Goal: Task Accomplishment & Management: Manage account settings

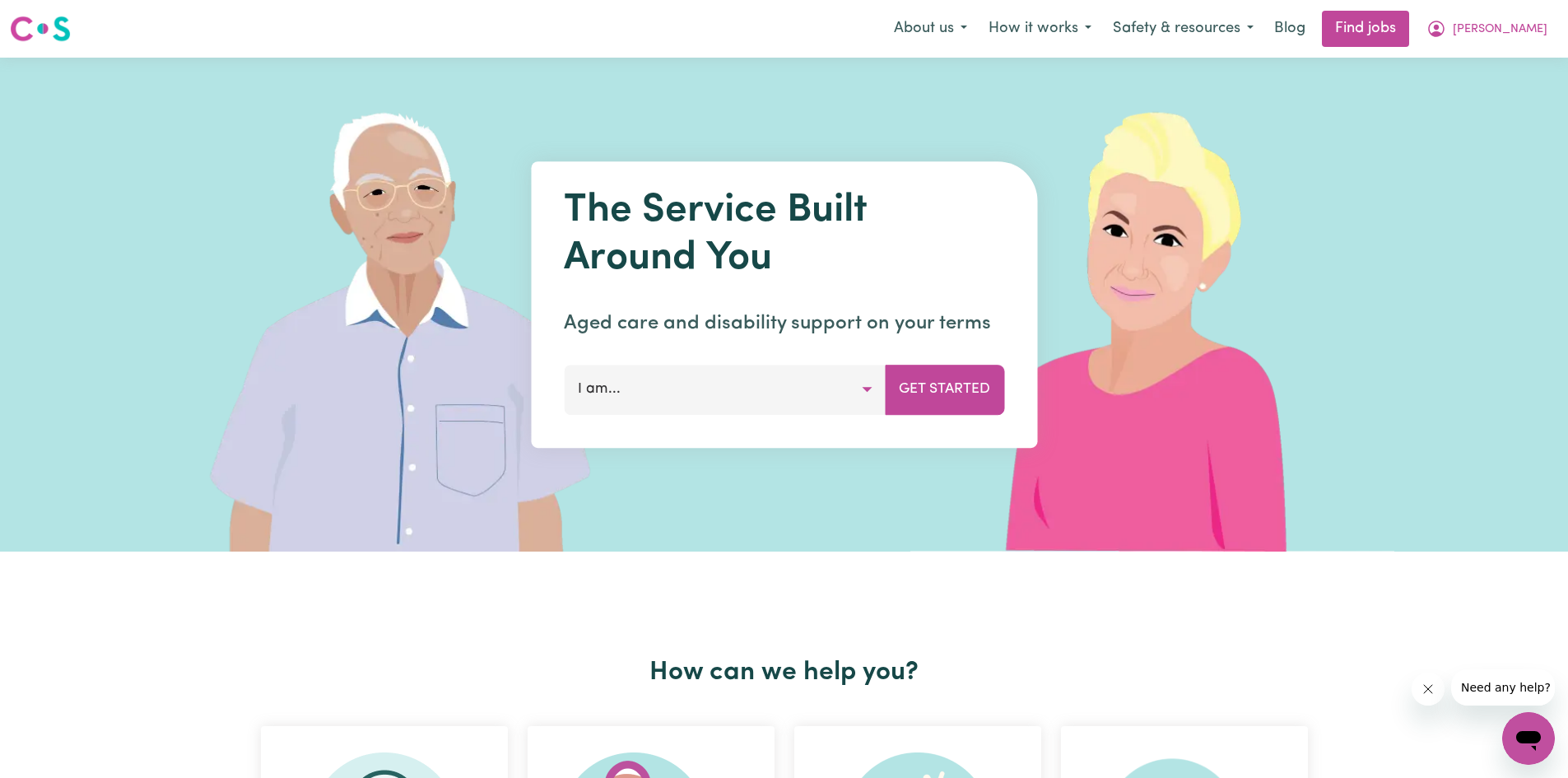
drag, startPoint x: 1404, startPoint y: 310, endPoint x: 1387, endPoint y: 152, distance: 158.9
click at [1394, 298] on div "The Service Built Around You Aged care and disability support on your terms I a…" at bounding box center [784, 304] width 1568 height 493
click at [1519, 37] on span "[PERSON_NAME]" at bounding box center [1500, 30] width 94 height 18
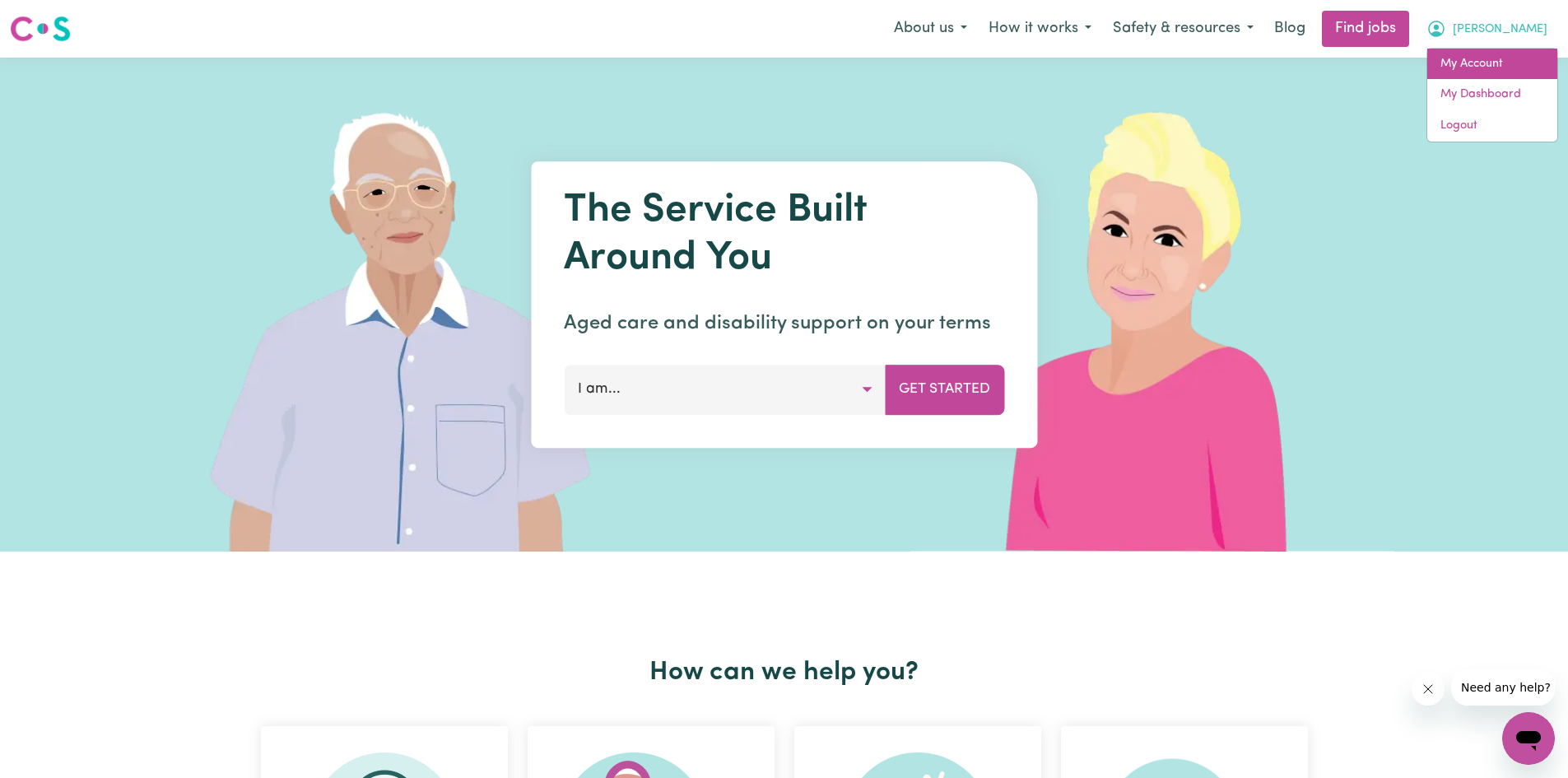
click at [1477, 61] on link "My Account" at bounding box center [1491, 65] width 130 height 31
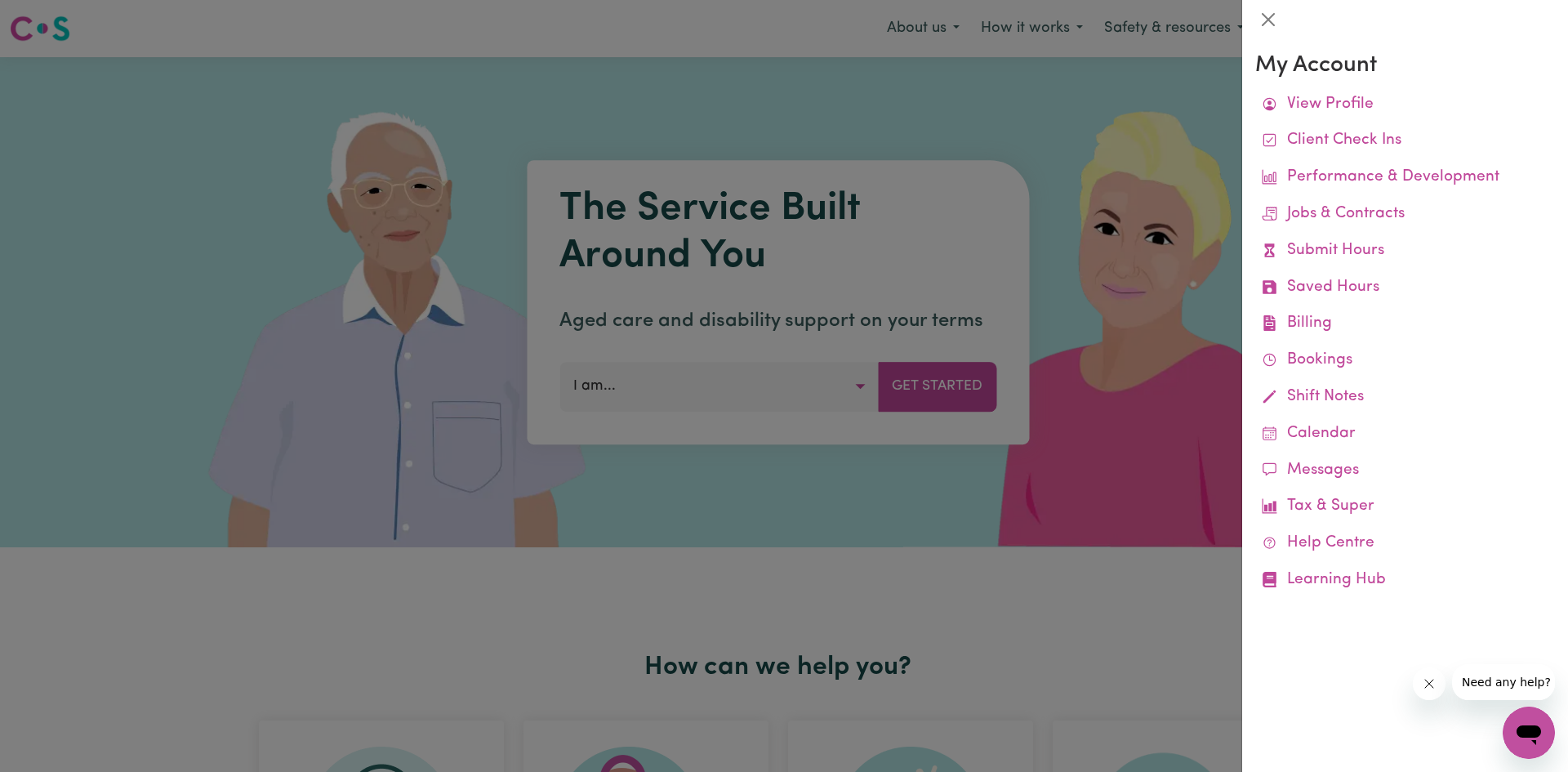
click at [1146, 169] on div at bounding box center [784, 386] width 1568 height 772
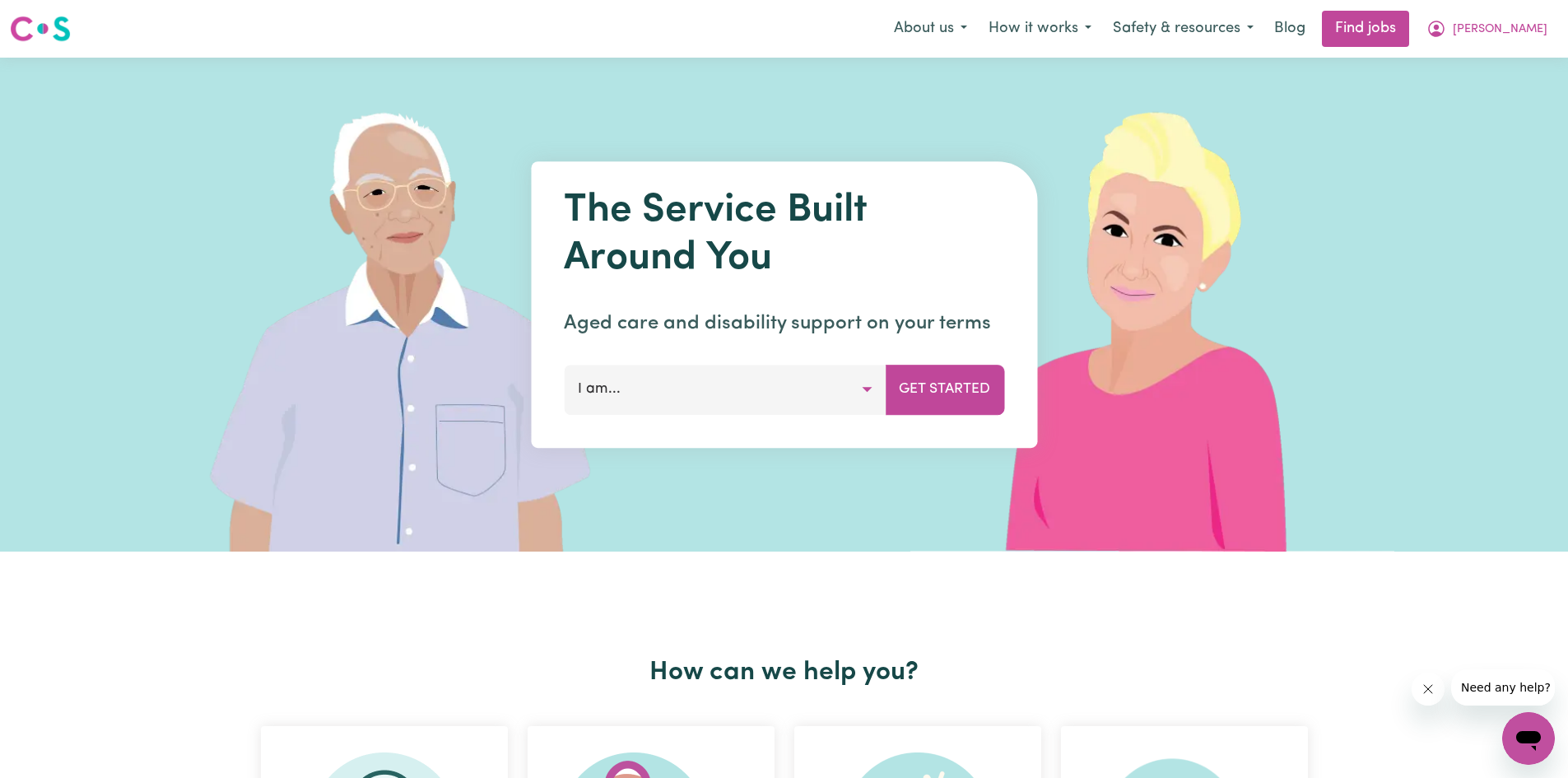
click at [689, 397] on button "I am..." at bounding box center [724, 389] width 322 height 49
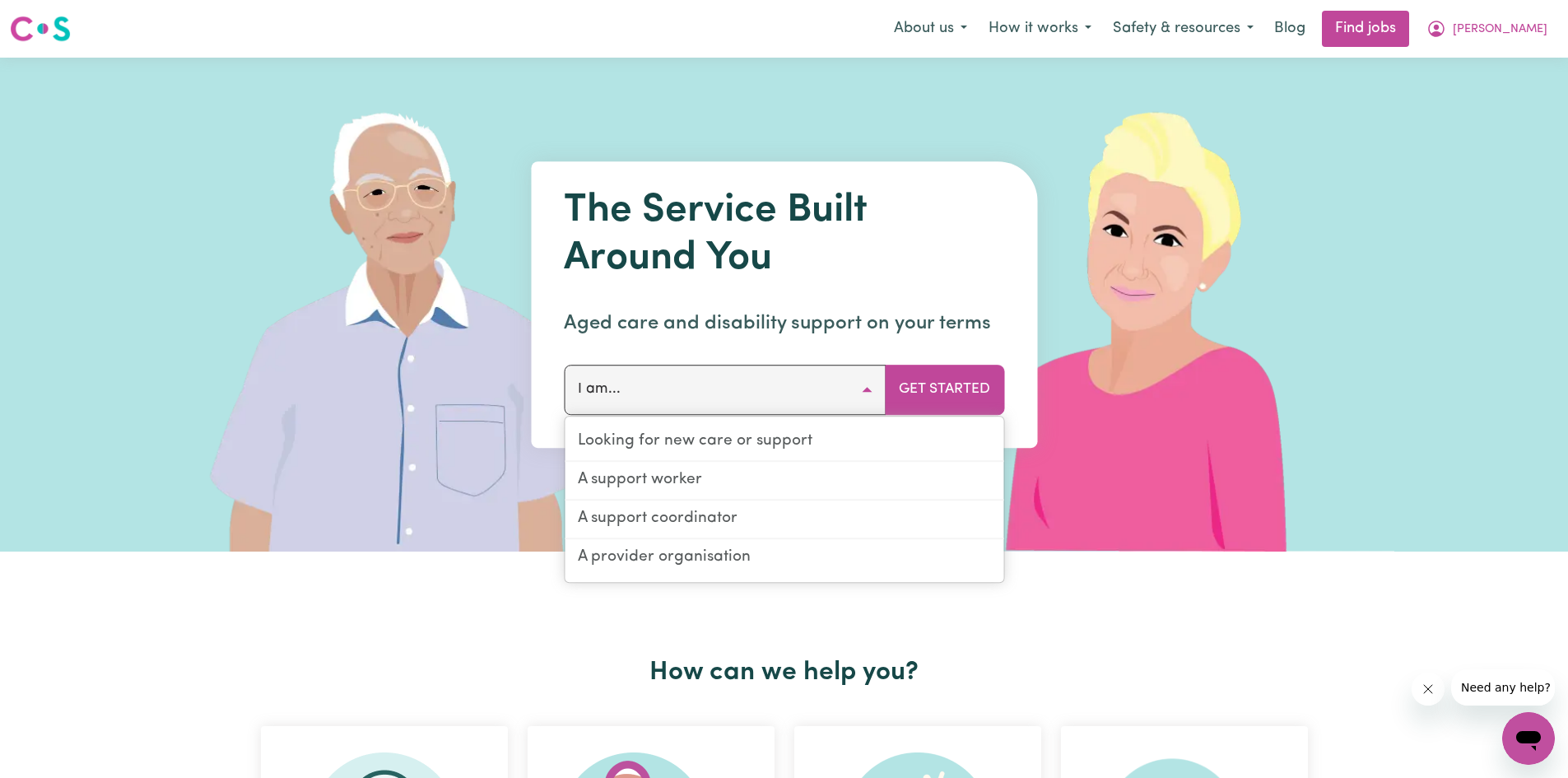
click at [1238, 370] on img at bounding box center [1155, 304] width 491 height 493
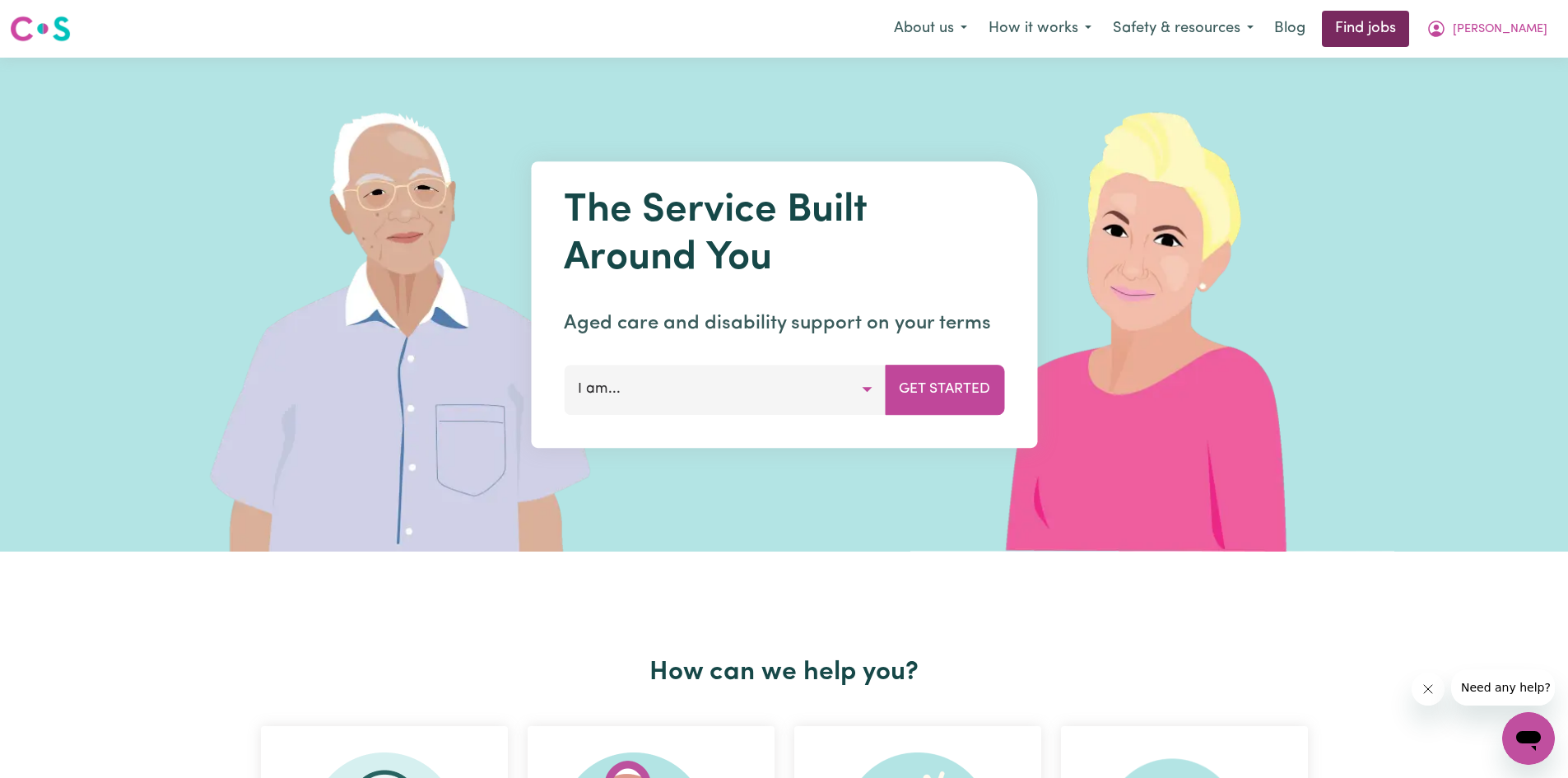
click at [1409, 27] on link "Find jobs" at bounding box center [1365, 29] width 87 height 36
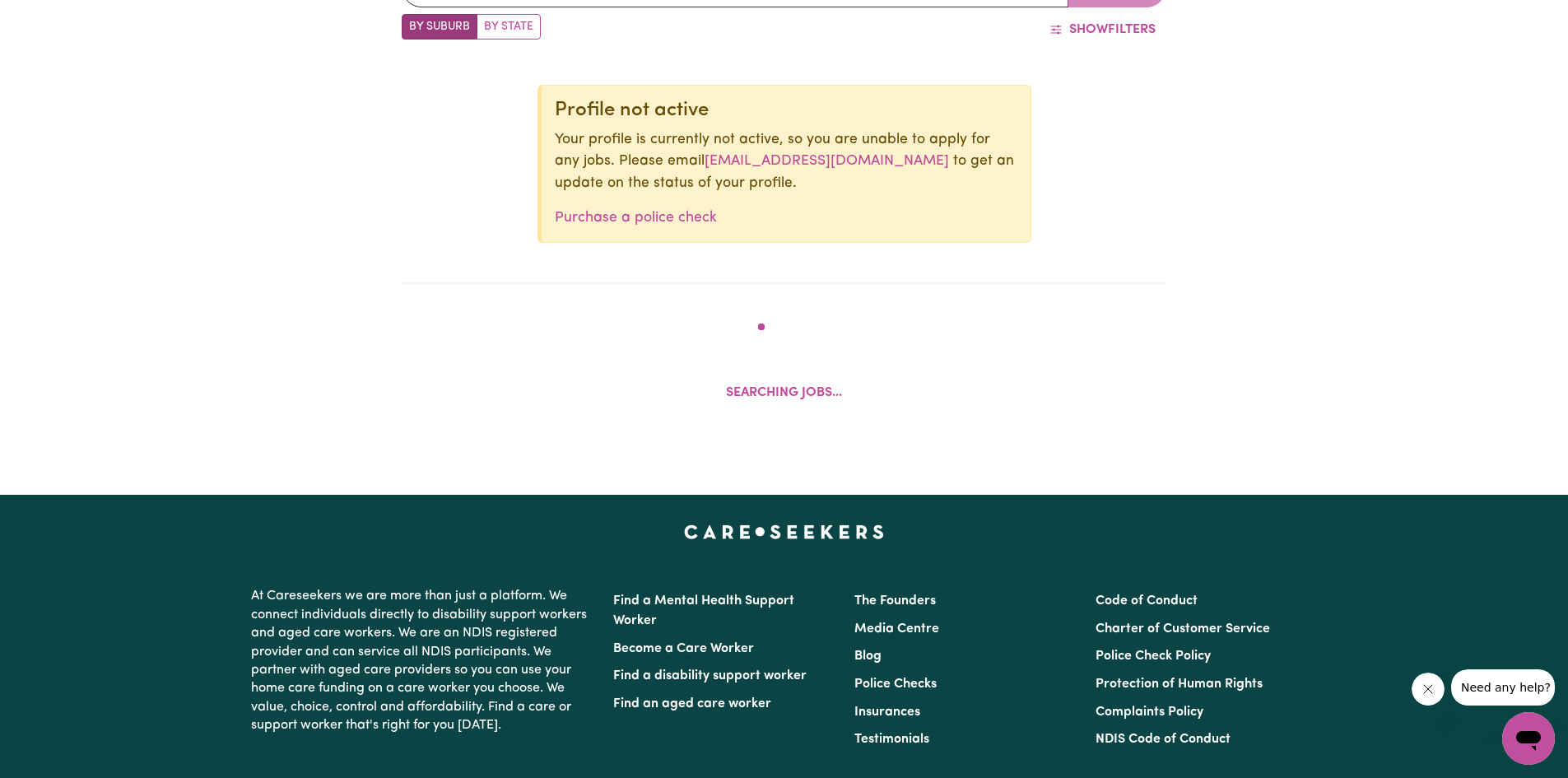
scroll to position [734, 0]
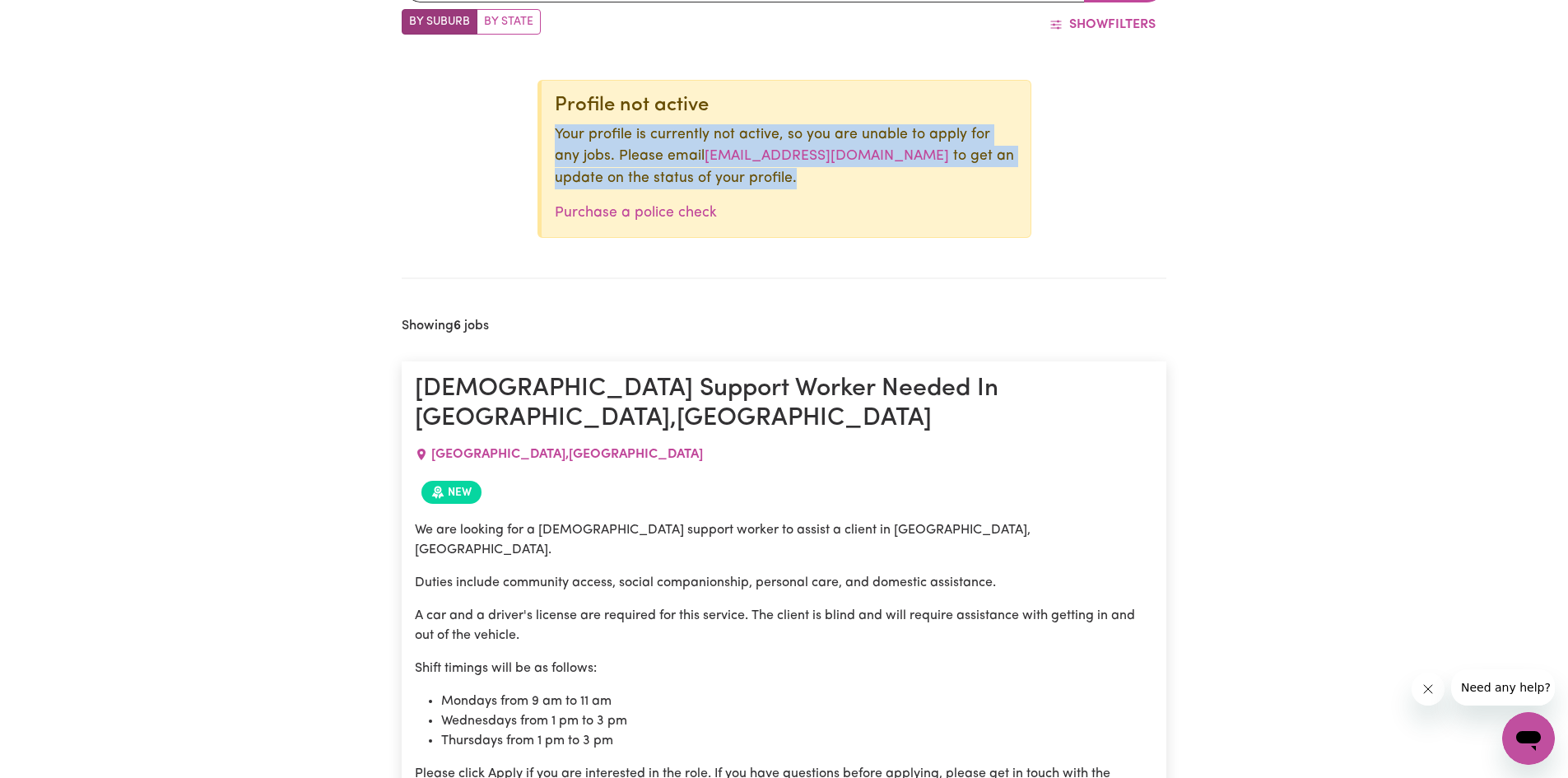
drag, startPoint x: 558, startPoint y: 131, endPoint x: 1005, endPoint y: 188, distance: 450.6
click at [1013, 186] on p "Your profile is currently not active, so you are unable to apply for any jobs. …" at bounding box center [785, 156] width 463 height 65
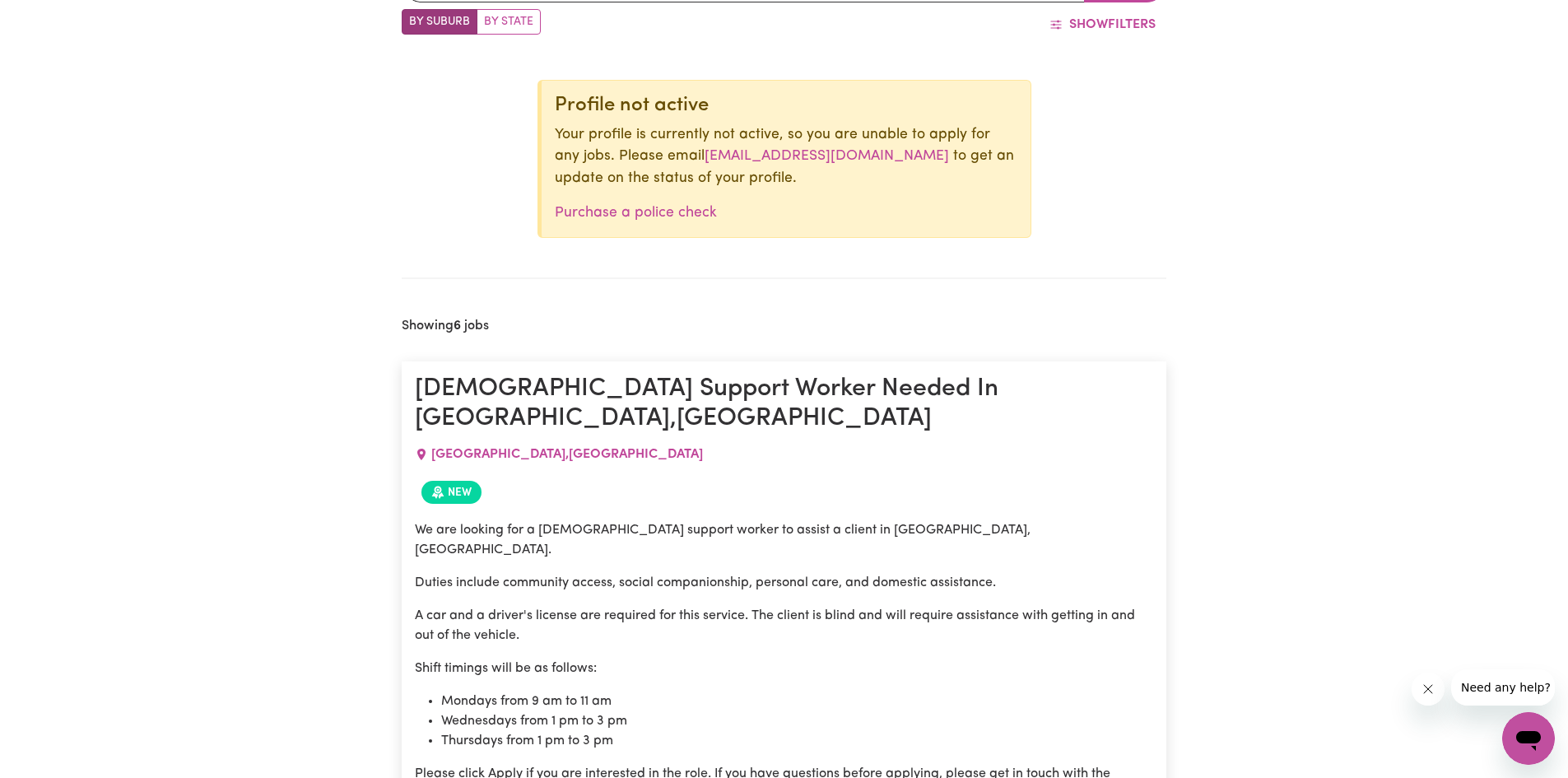
click at [815, 191] on div "Profile not active Your profile is currently not active, so you are unable to a…" at bounding box center [784, 158] width 493 height 158
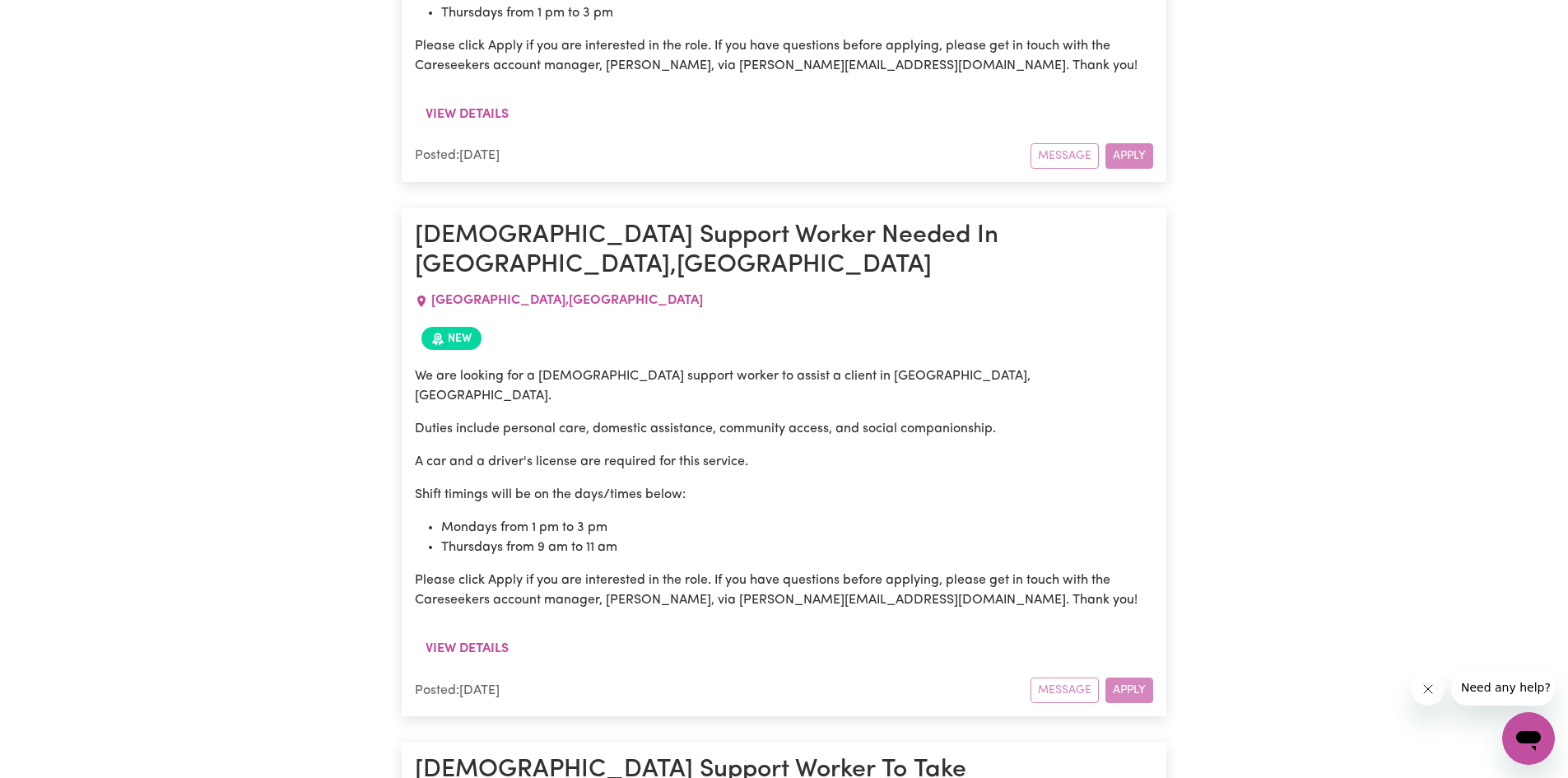
scroll to position [1475, 0]
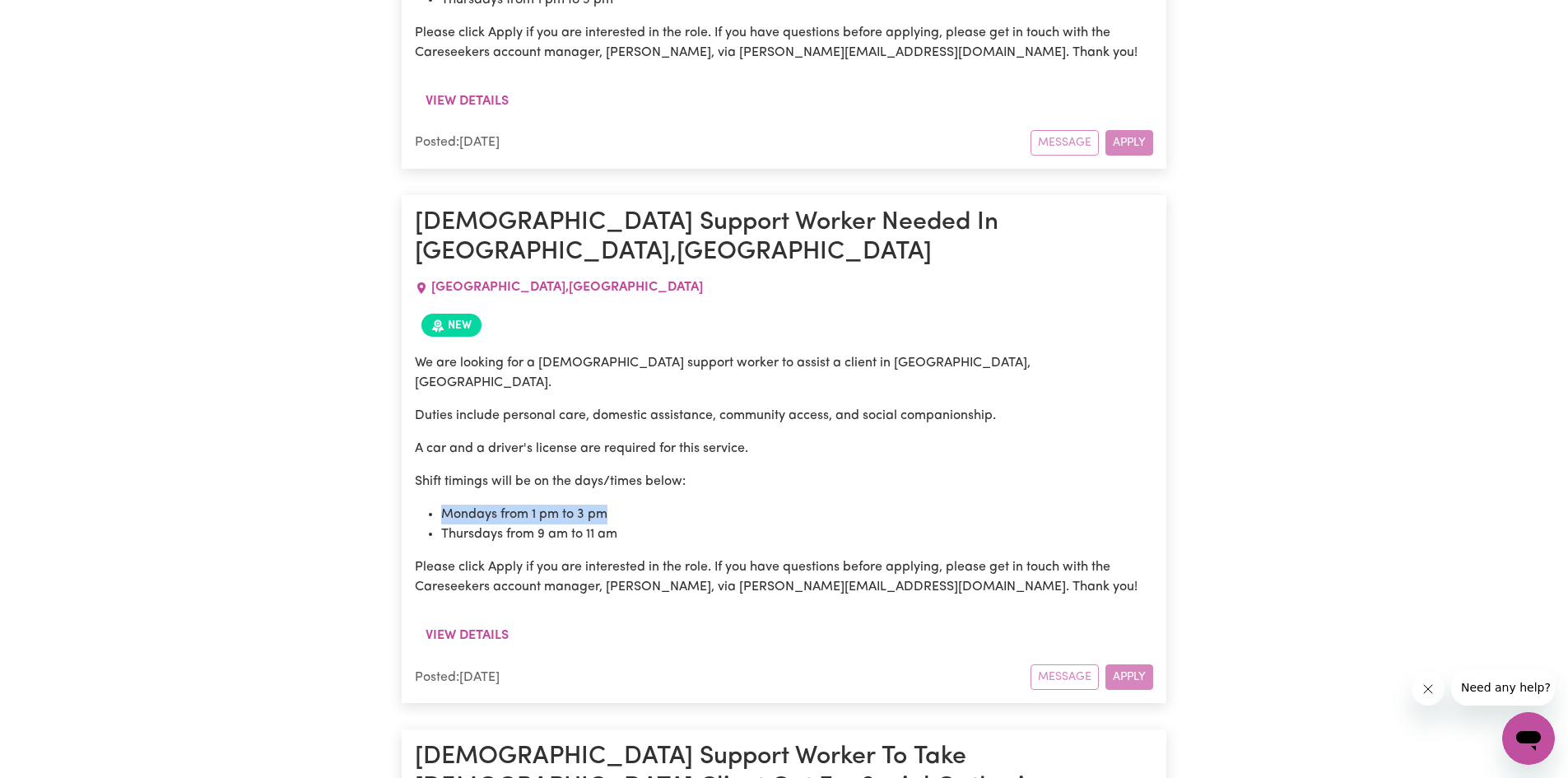
drag, startPoint x: 447, startPoint y: 412, endPoint x: 681, endPoint y: 419, distance: 234.1
click at [681, 504] on li "Mondays from 1 pm to 3 pm" at bounding box center [796, 514] width 711 height 19
click at [676, 524] on li "Thursdays from 9 am to 11 am" at bounding box center [796, 533] width 711 height 19
drag, startPoint x: 449, startPoint y: 423, endPoint x: 688, endPoint y: 443, distance: 239.8
click at [688, 504] on ul "Mondays from 1 pm to 3 pm Thursdays from 9 am to 11 am" at bounding box center [784, 524] width 738 height 40
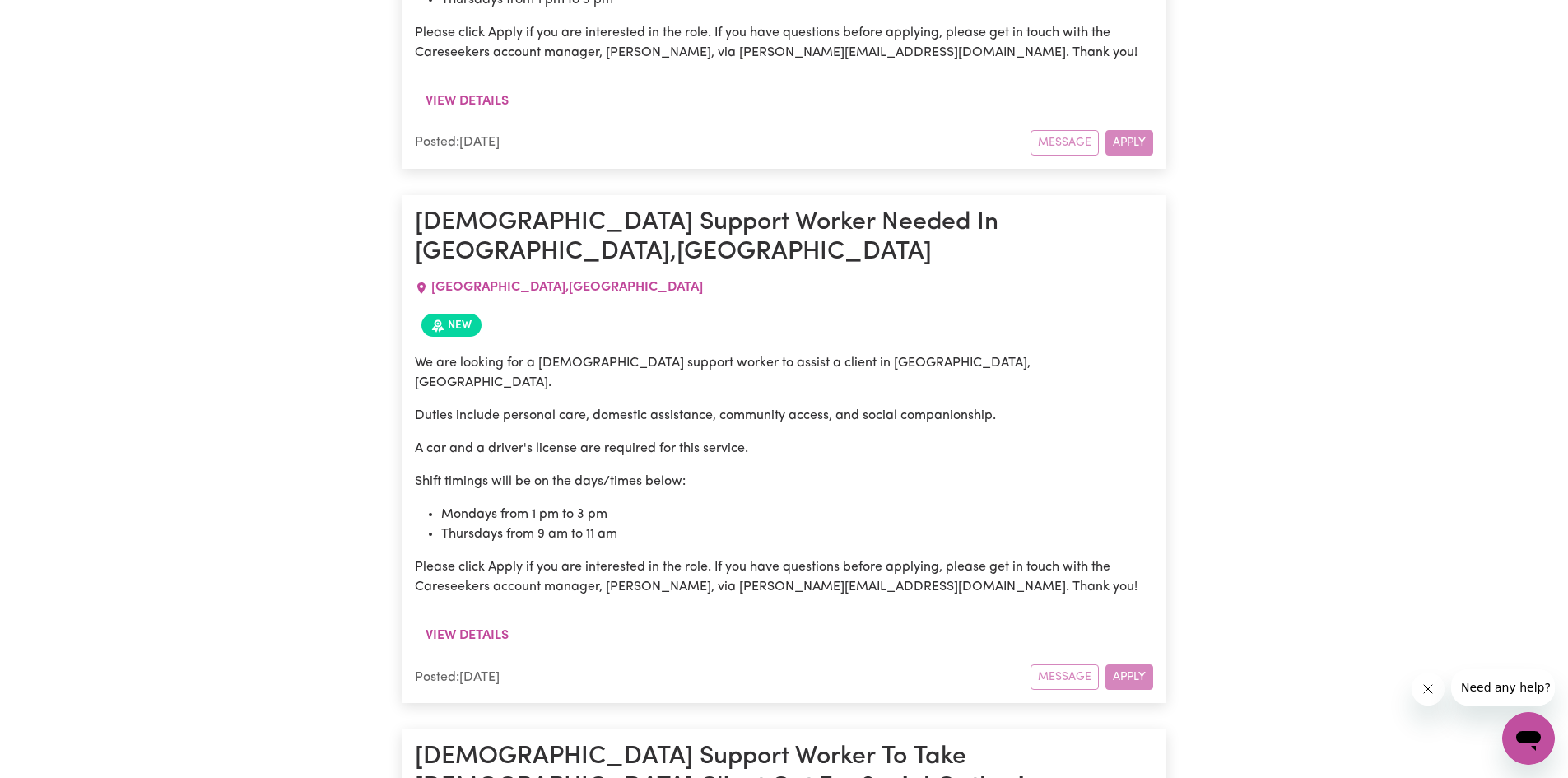
click at [684, 453] on div "We are looking for a male support worker to assist a client in Plympton Park, S…" at bounding box center [784, 475] width 738 height 244
drag, startPoint x: 432, startPoint y: 415, endPoint x: 663, endPoint y: 443, distance: 232.7
click at [663, 504] on ul "Mondays from 1 pm to 3 pm Thursdays from 9 am to 11 am" at bounding box center [784, 524] width 738 height 40
click at [660, 524] on li "Thursdays from 9 am to 11 am" at bounding box center [796, 533] width 711 height 19
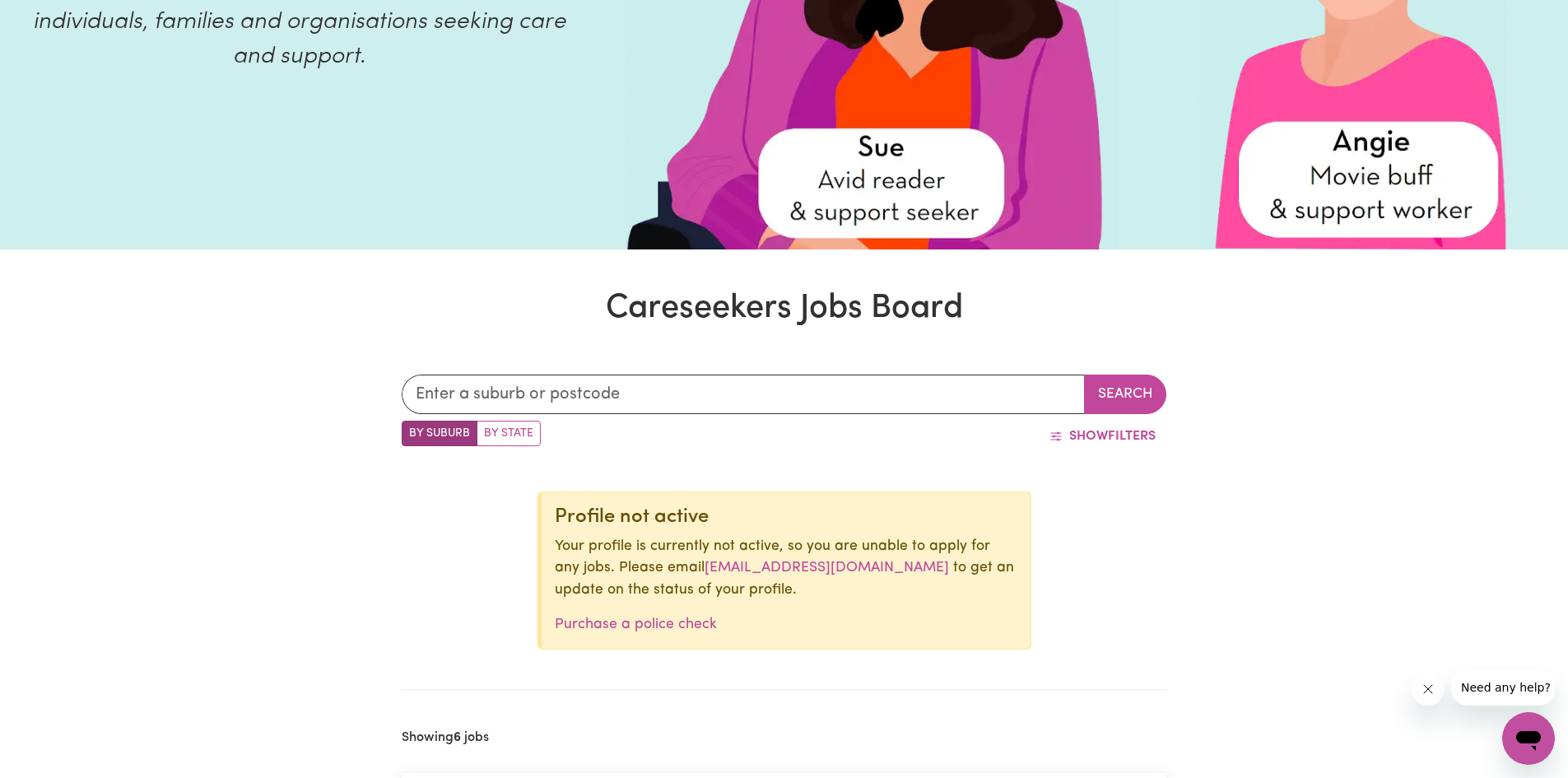
scroll to position [0, 0]
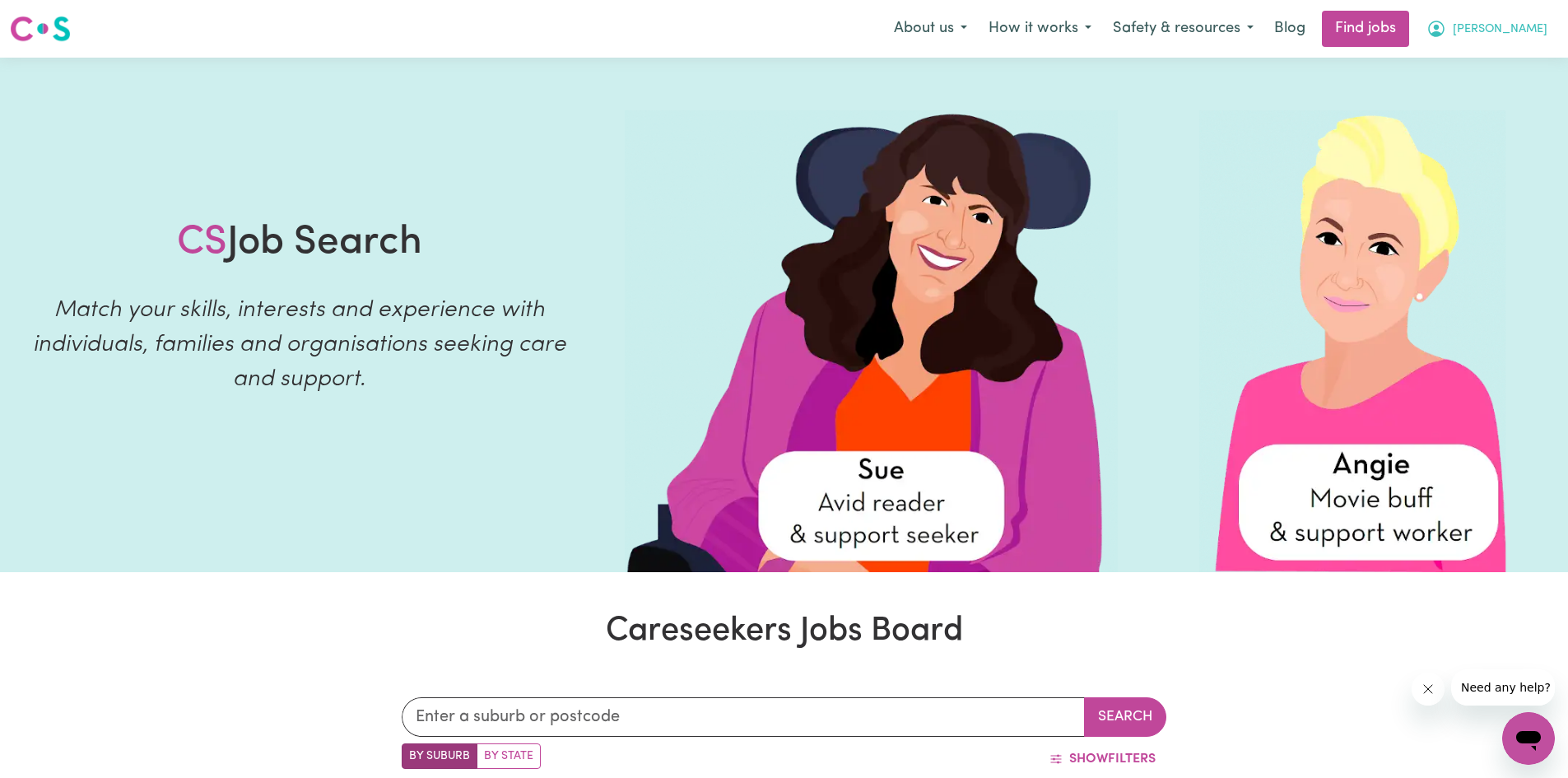
click at [1524, 21] on span "[PERSON_NAME]" at bounding box center [1500, 30] width 94 height 18
click at [1482, 87] on link "My Dashboard" at bounding box center [1491, 95] width 130 height 31
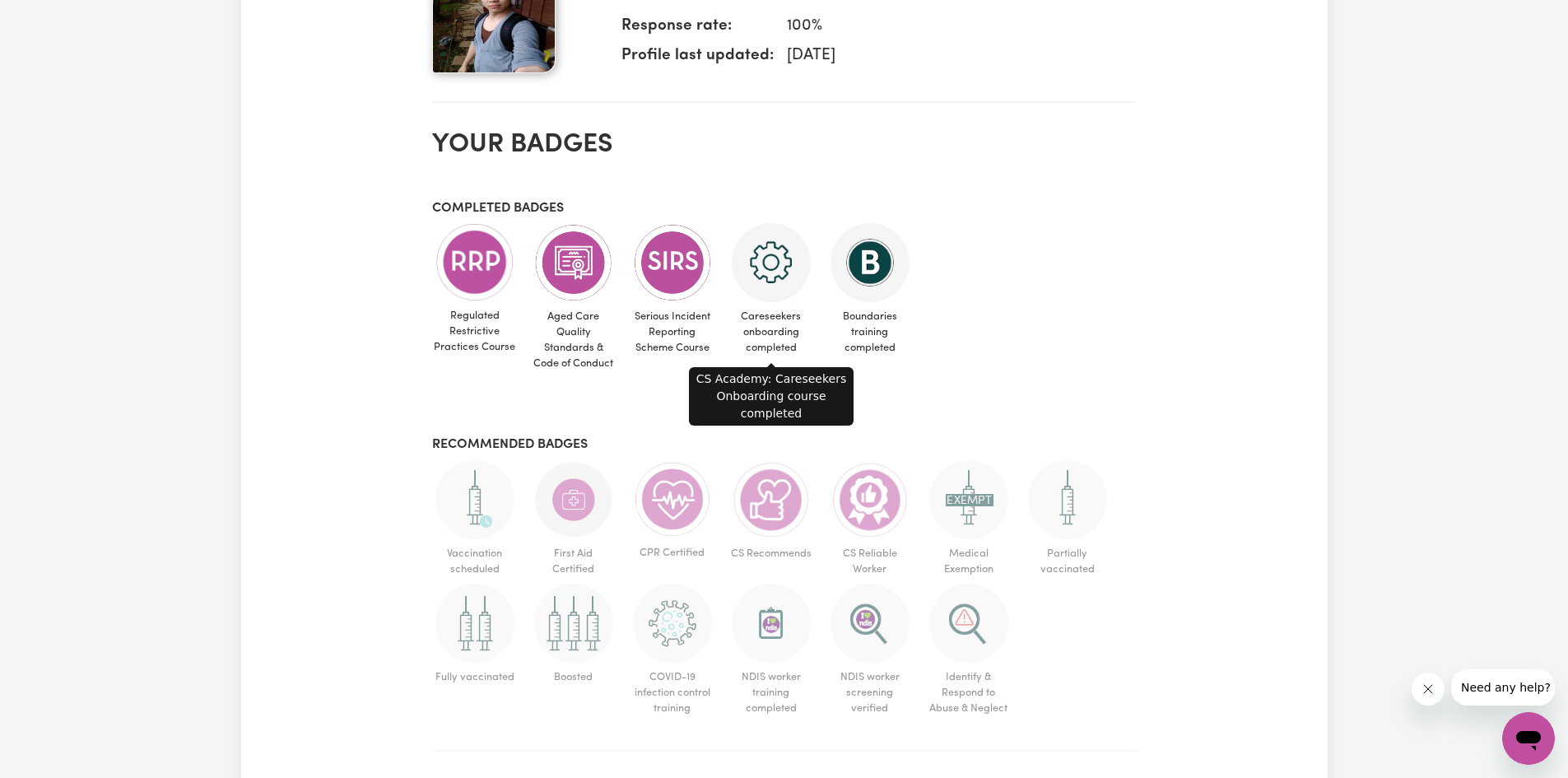
scroll to position [659, 0]
